Goal: Task Accomplishment & Management: Complete application form

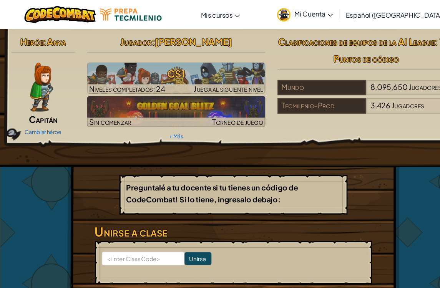
scroll to position [2, 0]
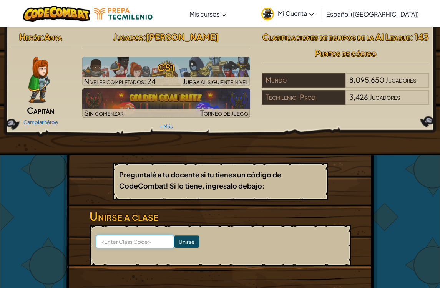
click at [155, 247] on input at bounding box center [135, 241] width 78 height 13
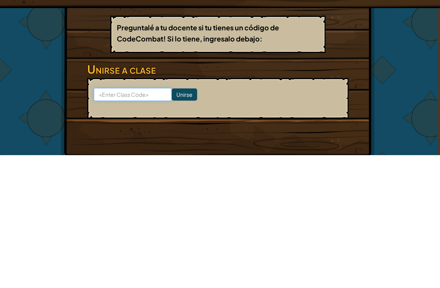
scroll to position [17, 1]
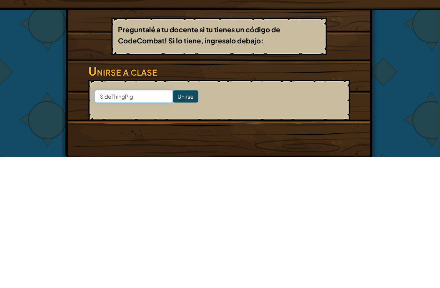
type input "SideThingPig"
click at [174, 221] on input "Unirse" at bounding box center [185, 227] width 25 height 12
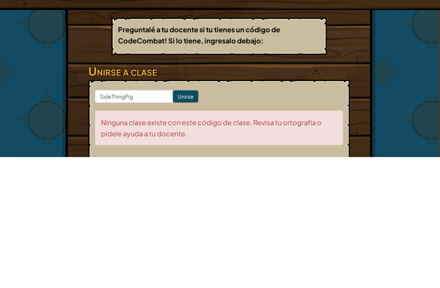
scroll to position [148, 1]
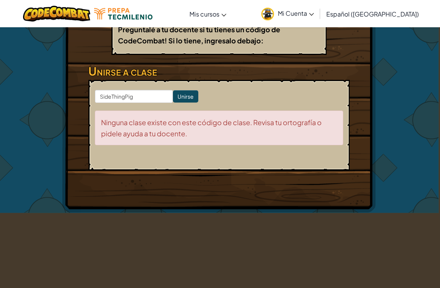
click at [184, 101] on input "Unirse" at bounding box center [185, 96] width 25 height 12
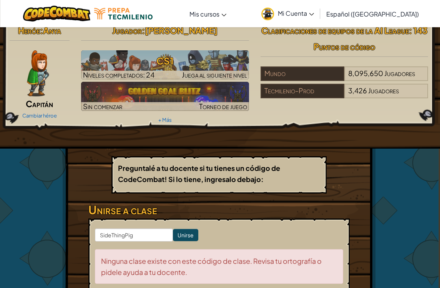
scroll to position [0, 1]
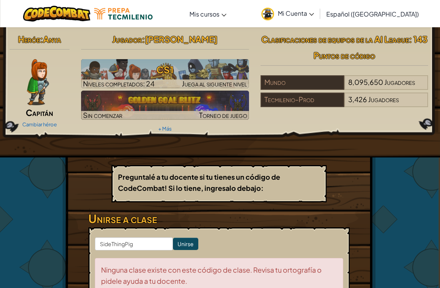
click at [318, 17] on link "Mi Cuenta" at bounding box center [287, 14] width 60 height 24
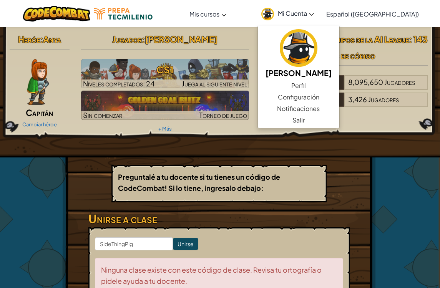
click at [321, 82] on link "Perfil" at bounding box center [298, 86] width 81 height 12
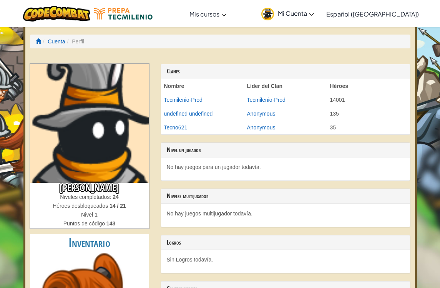
click at [314, 17] on span "Mi Cuenta" at bounding box center [296, 13] width 36 height 8
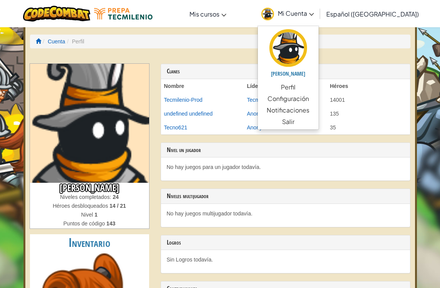
click at [309, 110] on span "Notificaciones" at bounding box center [288, 110] width 43 height 9
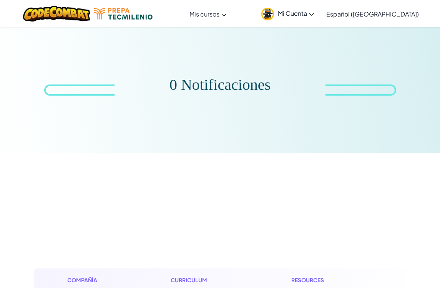
click at [0, 0] on link "Aula de CodeCombat" at bounding box center [0, 0] width 0 height 0
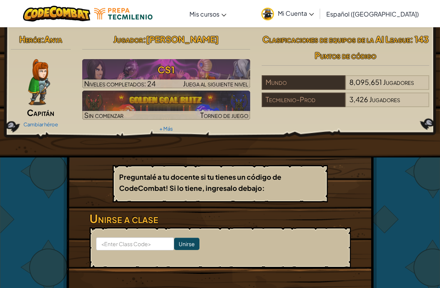
click at [0, 0] on link "Aula de Ozaria" at bounding box center [0, 0] width 0 height 0
